Goal: Transaction & Acquisition: Obtain resource

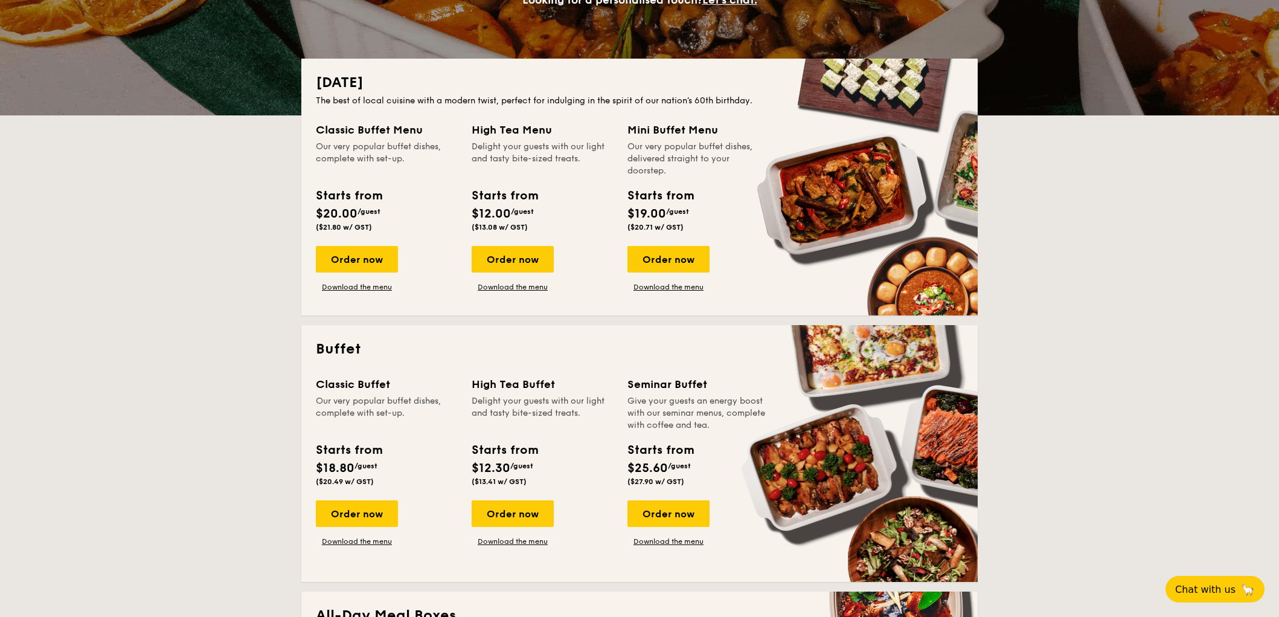
scroll to position [268, 0]
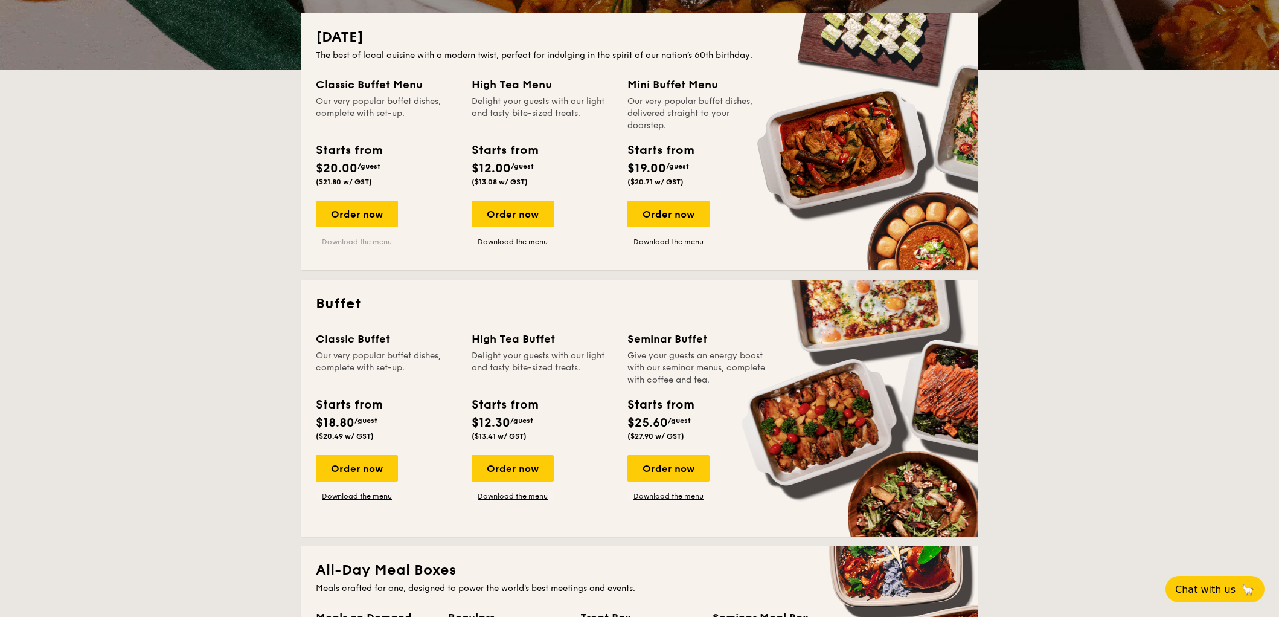
click at [362, 237] on link "Download the menu" at bounding box center [357, 242] width 82 height 10
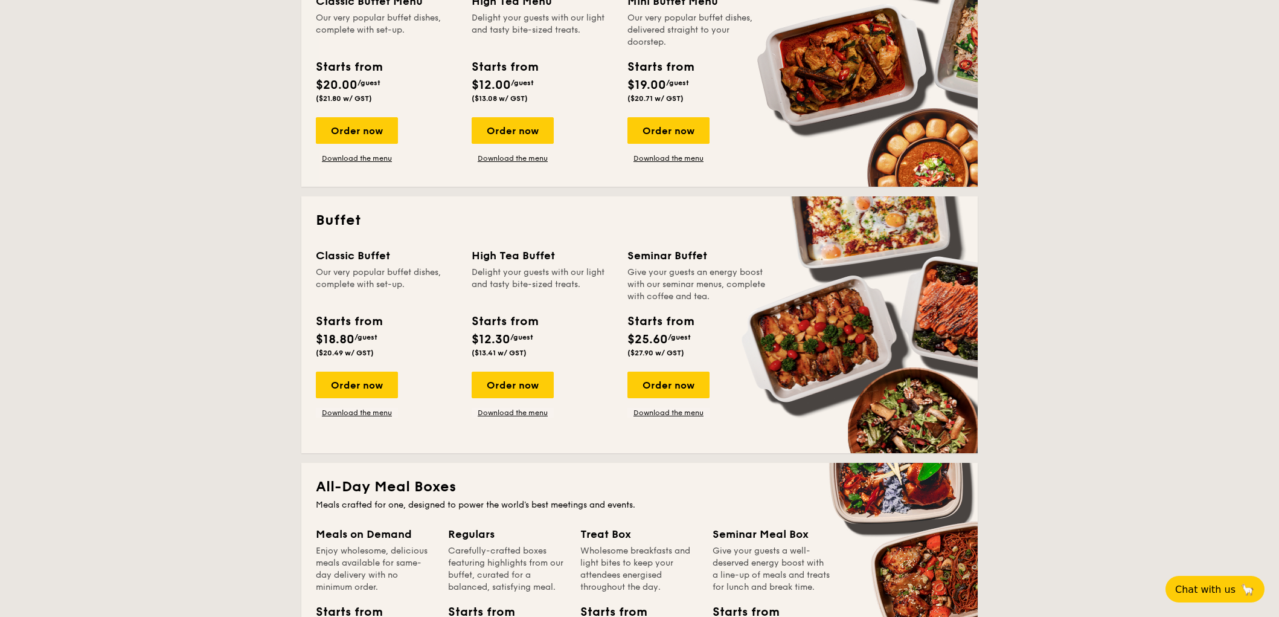
scroll to position [469, 0]
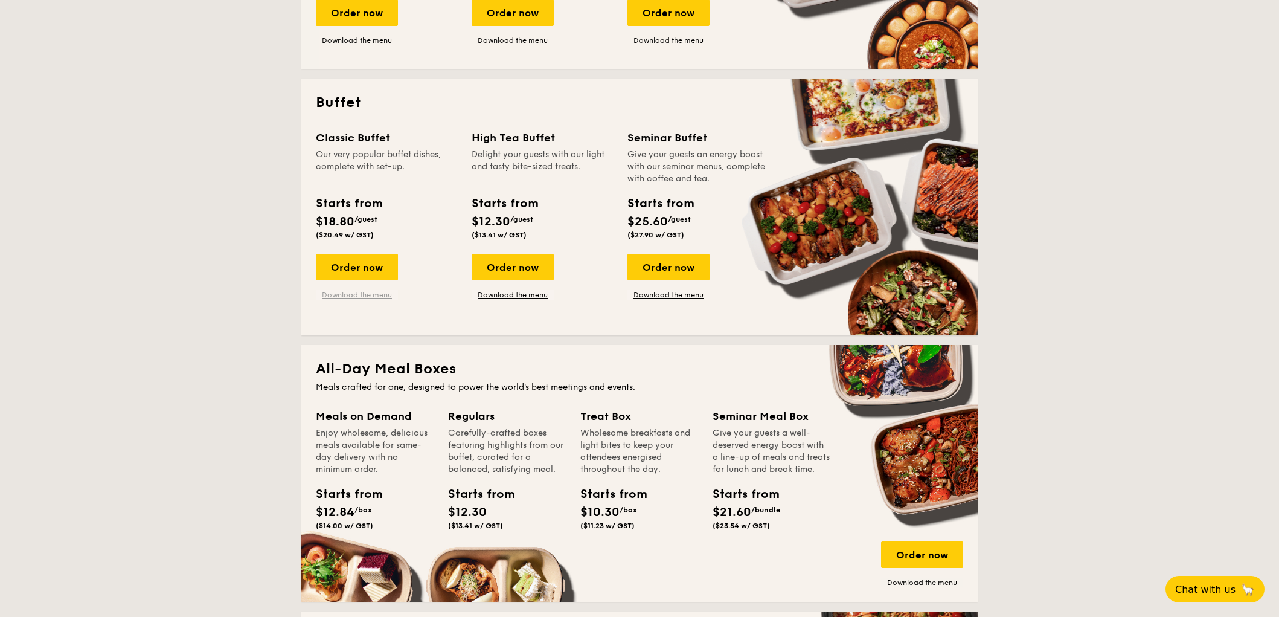
click at [354, 293] on link "Download the menu" at bounding box center [357, 295] width 82 height 10
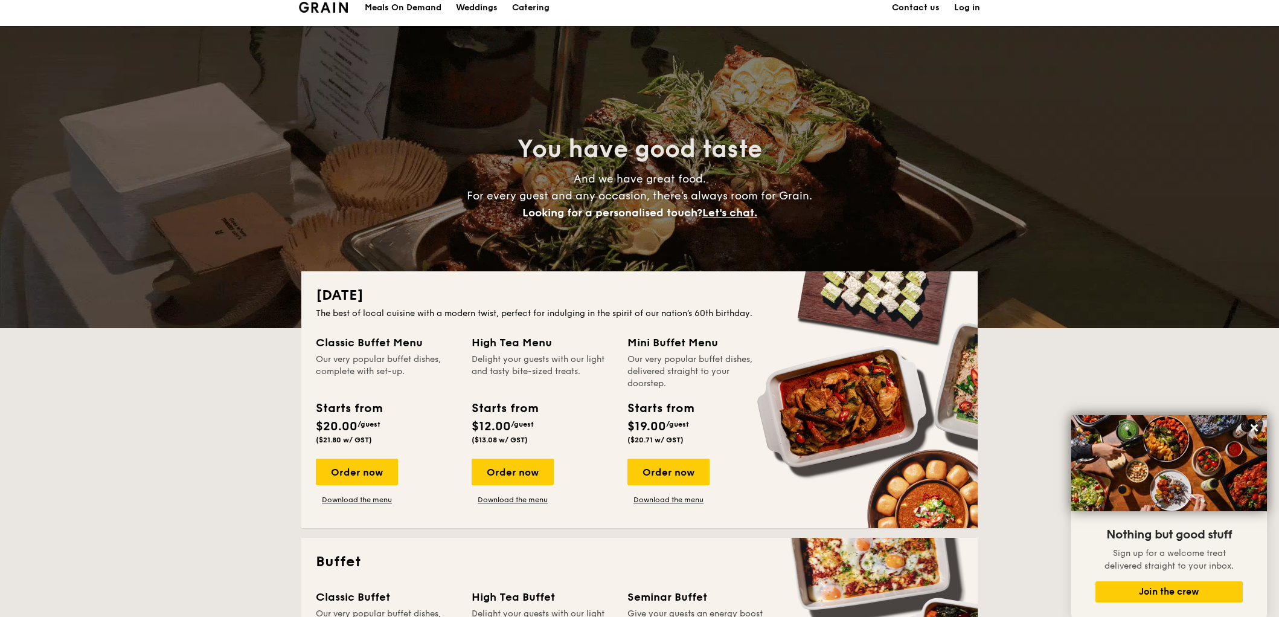
scroll to position [0, 0]
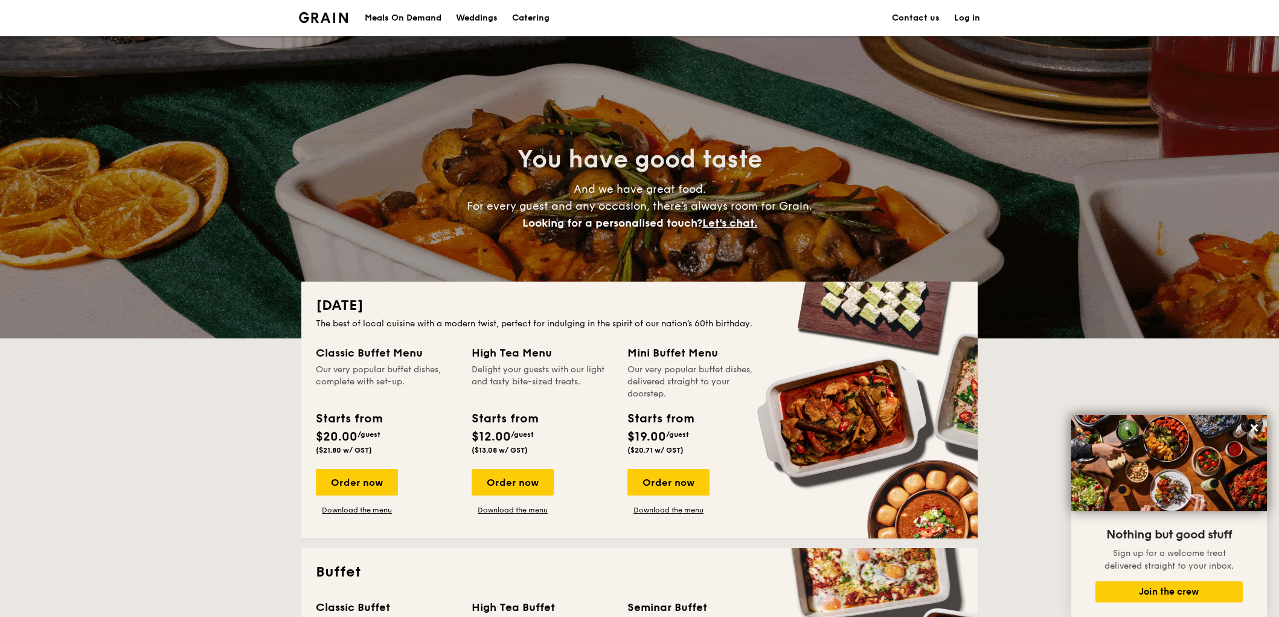
click at [327, 18] on img at bounding box center [323, 17] width 49 height 11
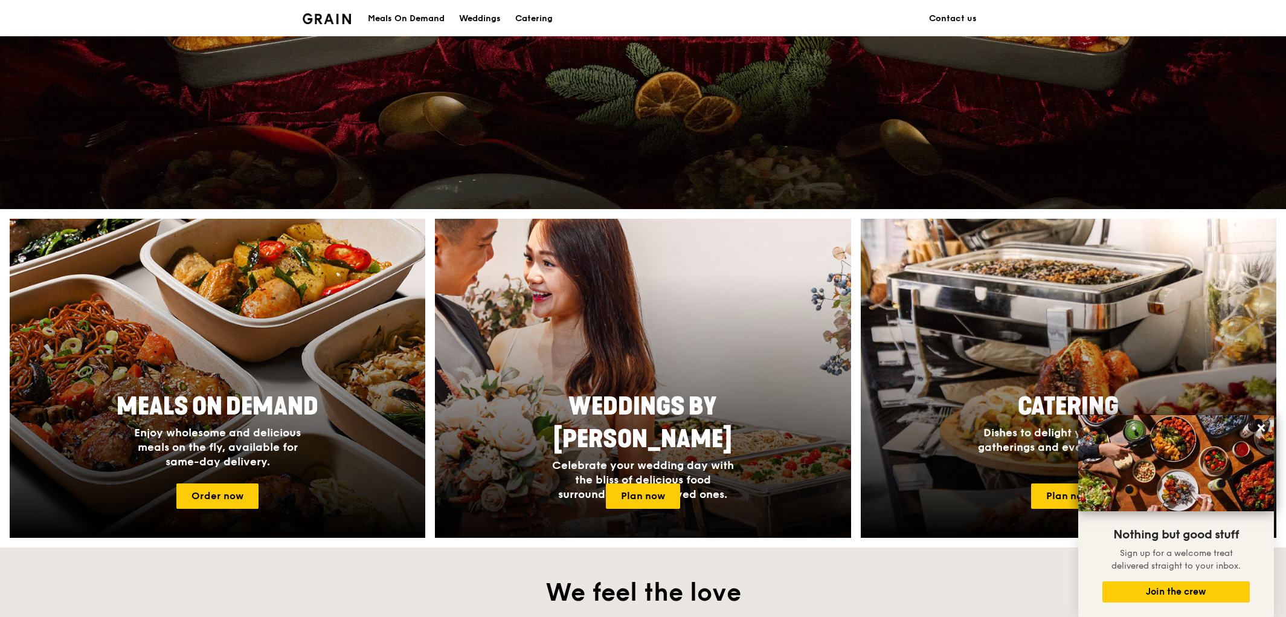
scroll to position [335, 0]
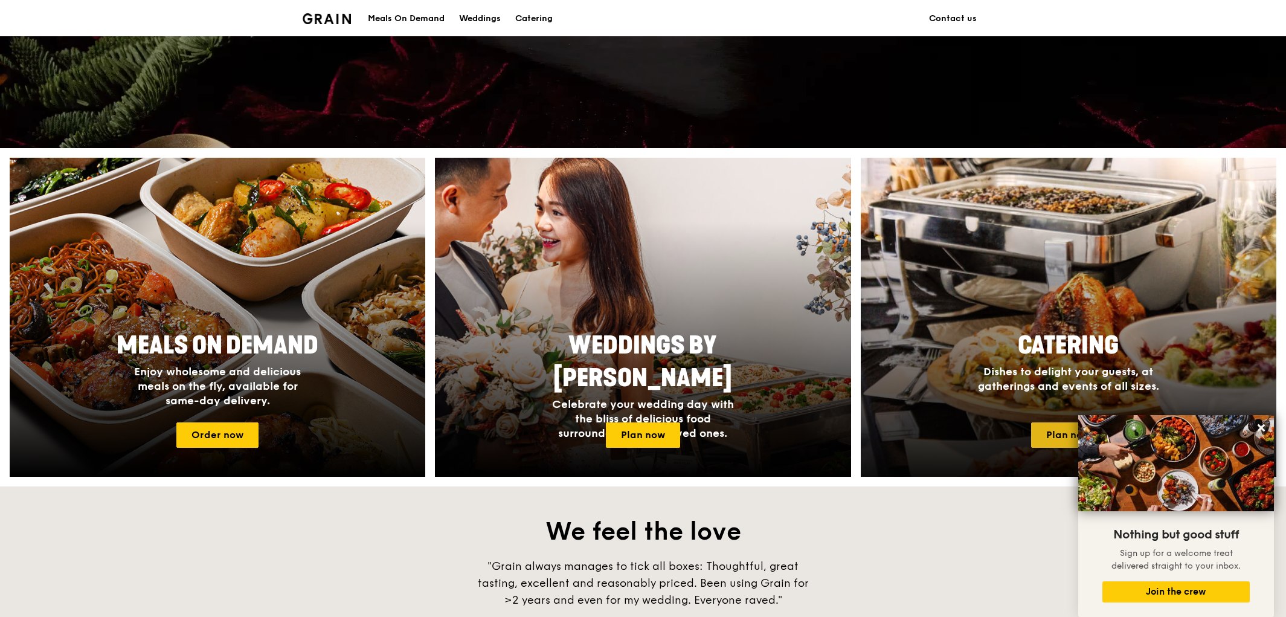
click at [1037, 428] on link "Plan now" at bounding box center [1068, 434] width 74 height 25
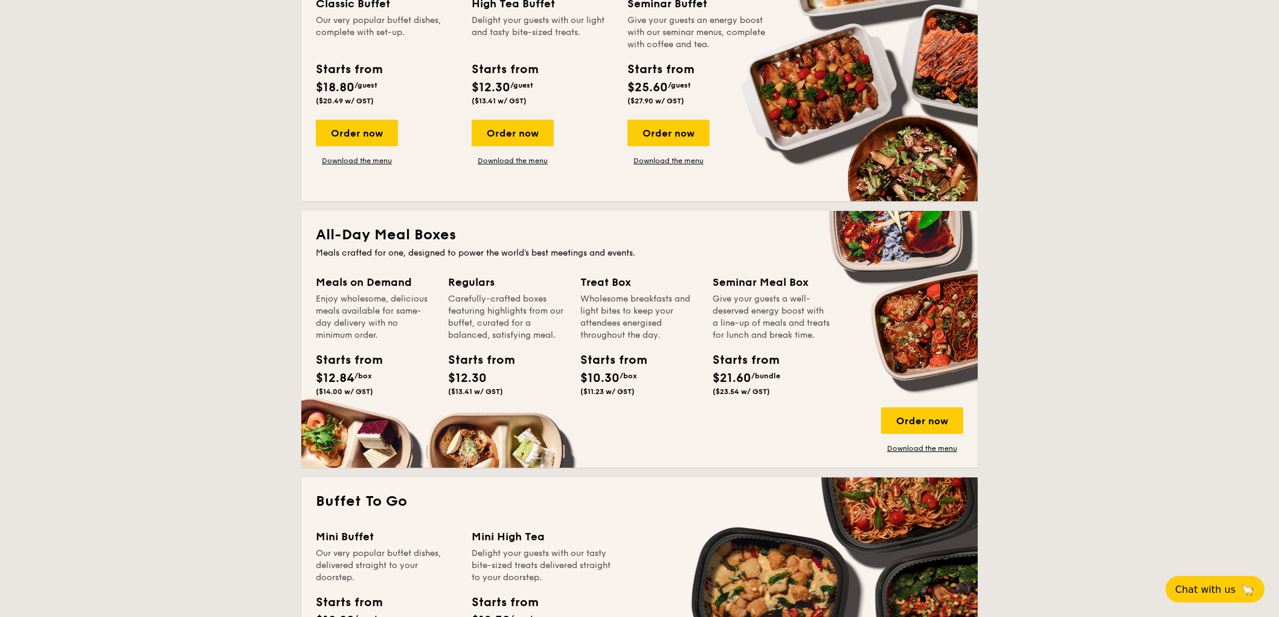
scroll to position [469, 0]
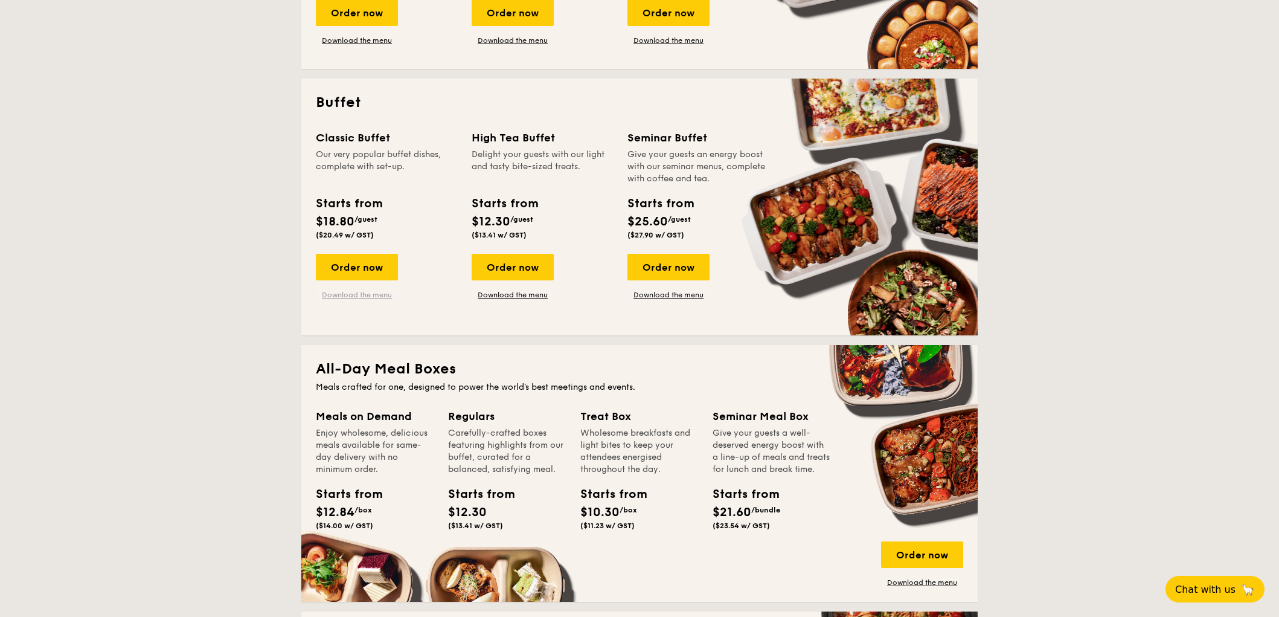
click at [365, 295] on link "Download the menu" at bounding box center [357, 295] width 82 height 10
